Goal: Task Accomplishment & Management: Use online tool/utility

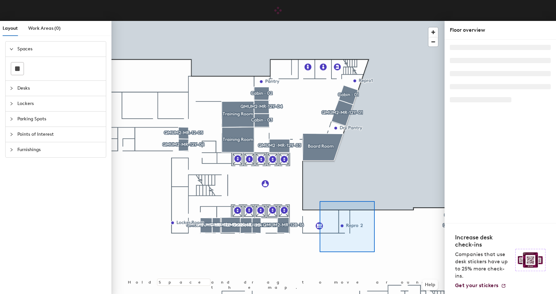
click at [304, 21] on div at bounding box center [277, 21] width 333 height 0
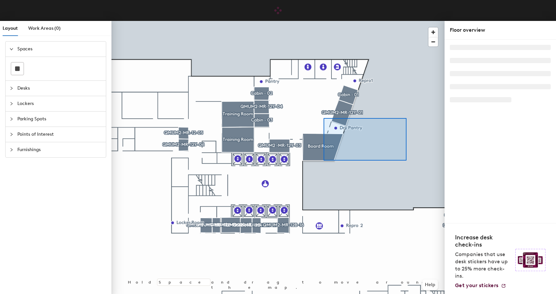
click at [323, 21] on div at bounding box center [277, 21] width 333 height 0
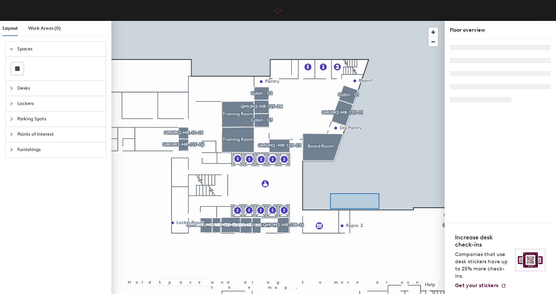
click at [307, 21] on div at bounding box center [277, 21] width 333 height 0
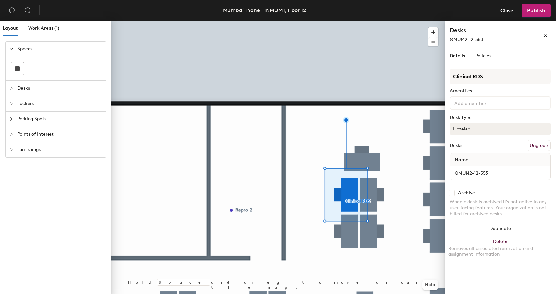
click at [474, 130] on button "Hoteled" at bounding box center [499, 129] width 101 height 12
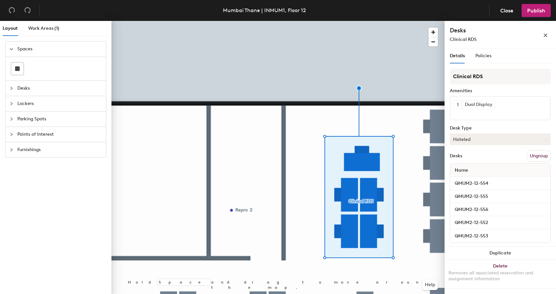
click at [471, 136] on button "Hoteled" at bounding box center [499, 140] width 101 height 12
click at [392, 21] on div at bounding box center [277, 21] width 333 height 0
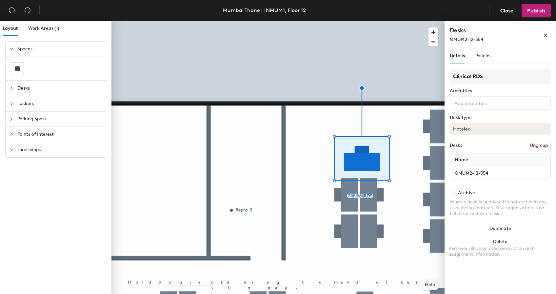
click at [475, 128] on button "Hoteled" at bounding box center [499, 129] width 101 height 12
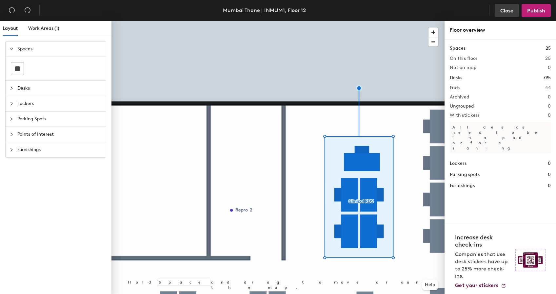
click at [511, 6] on button "Close" at bounding box center [506, 10] width 24 height 13
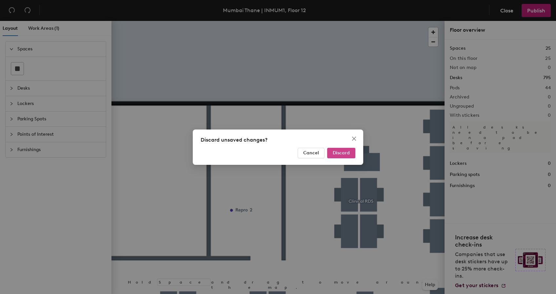
click at [331, 157] on button "Discard" at bounding box center [341, 153] width 28 height 10
